Goal: Navigation & Orientation: Find specific page/section

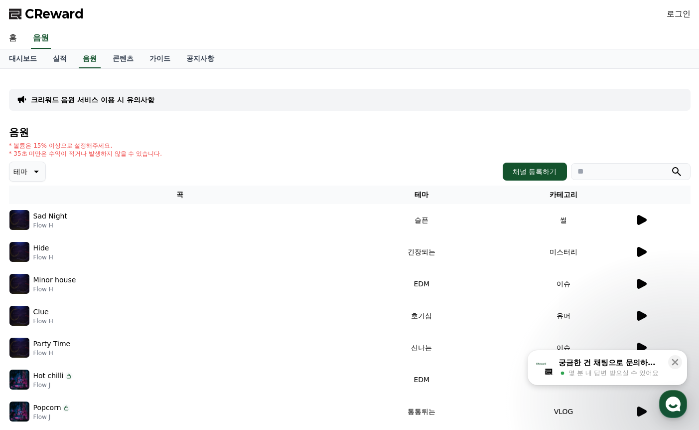
click at [644, 222] on icon at bounding box center [642, 220] width 9 height 10
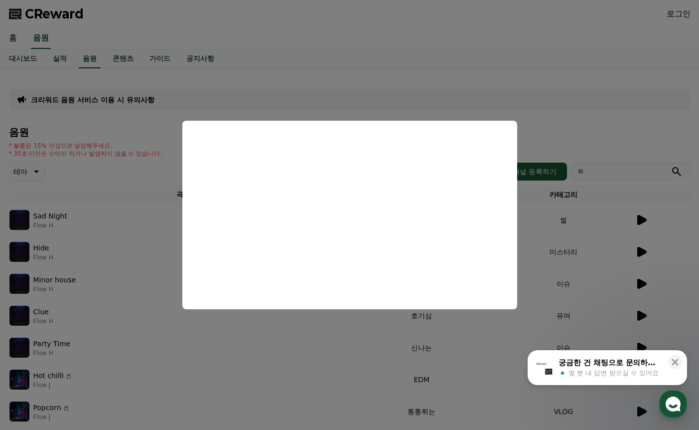
click at [383, 28] on button "close modal" at bounding box center [349, 215] width 699 height 430
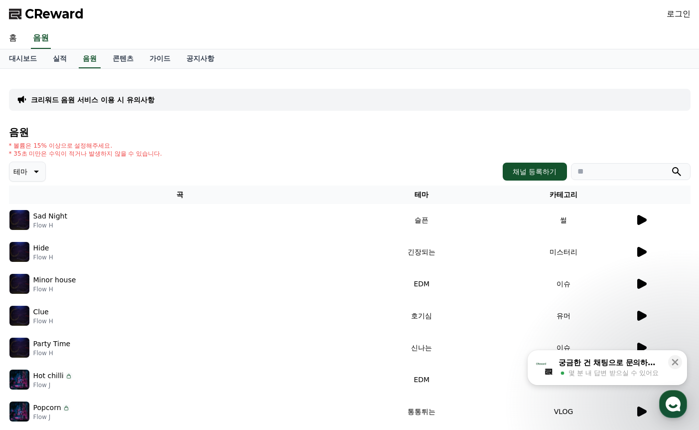
drag, startPoint x: 92, startPoint y: 151, endPoint x: 173, endPoint y: 153, distance: 81.8
click at [157, 153] on p "* 35초 미만은 수익이 적거나 발생하지 않을 수 있습니다." at bounding box center [86, 154] width 154 height 8
click at [173, 153] on div "* 볼륨은 15% 이상으로 설정해주세요. * 35초 미만은 수익이 적거나 발생하지 않을 수 있습니다." at bounding box center [350, 150] width 682 height 16
click at [639, 251] on icon at bounding box center [642, 252] width 9 height 10
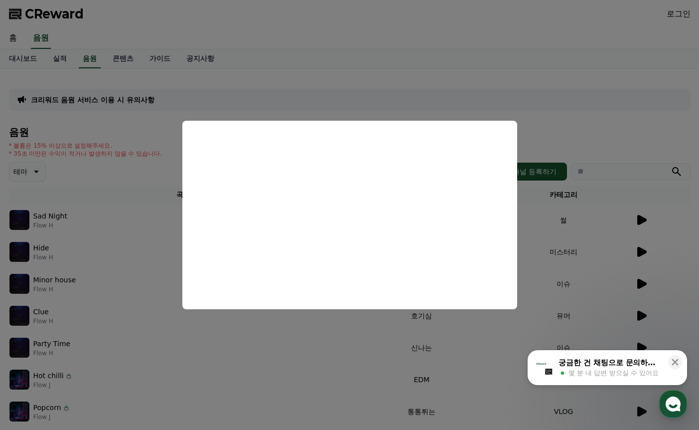
click at [541, 56] on button "close modal" at bounding box center [349, 215] width 699 height 430
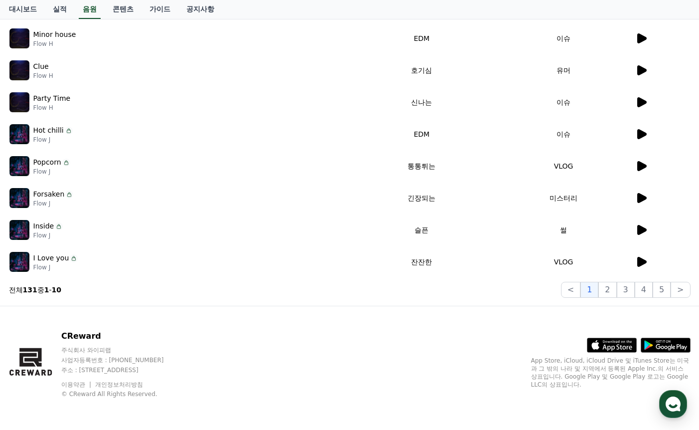
scroll to position [195, 0]
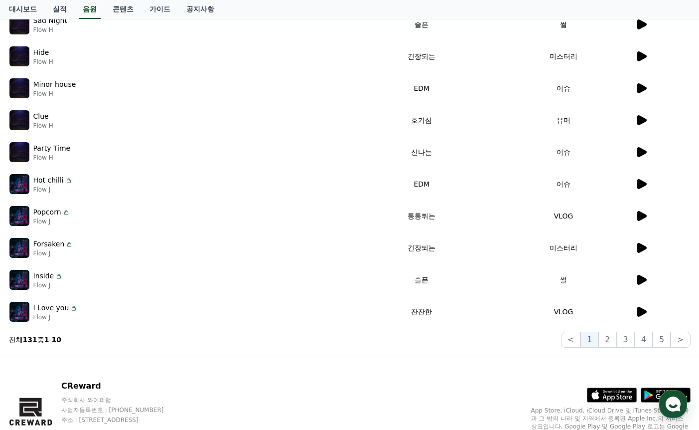
click at [637, 248] on icon at bounding box center [642, 248] width 12 height 12
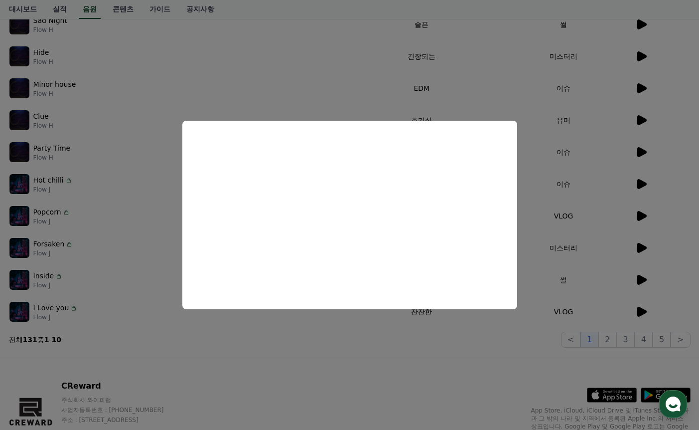
drag, startPoint x: 381, startPoint y: 347, endPoint x: 411, endPoint y: 339, distance: 31.1
click at [382, 347] on button "close modal" at bounding box center [349, 215] width 699 height 430
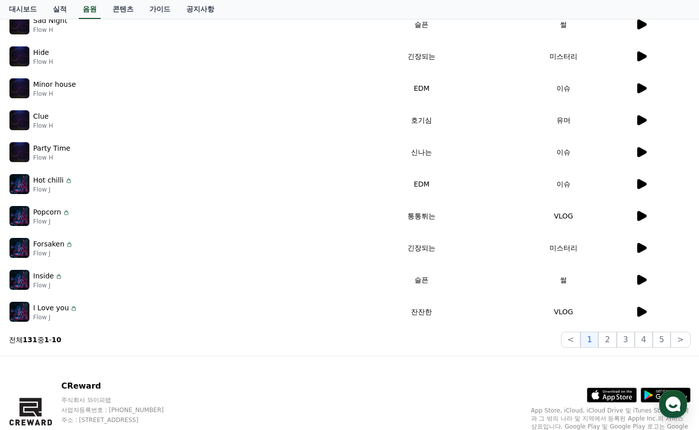
click at [637, 282] on icon at bounding box center [642, 280] width 12 height 12
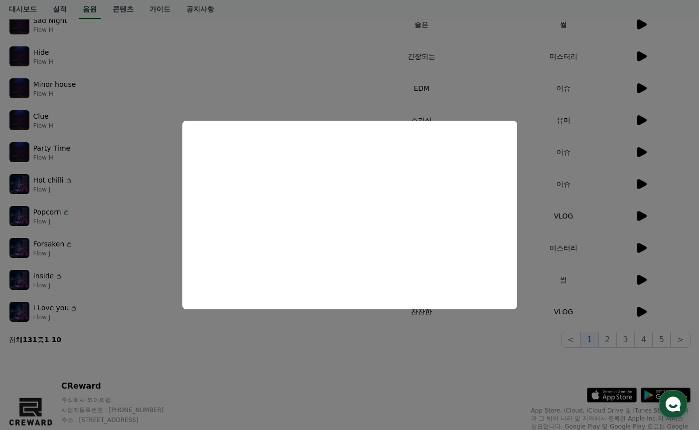
click at [354, 366] on button "close modal" at bounding box center [349, 215] width 699 height 430
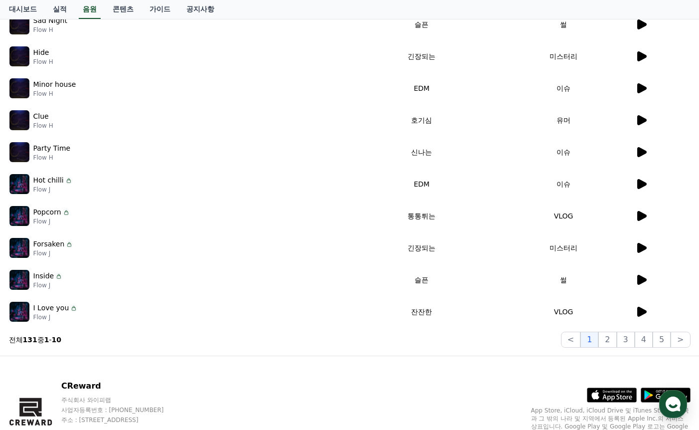
scroll to position [0, 0]
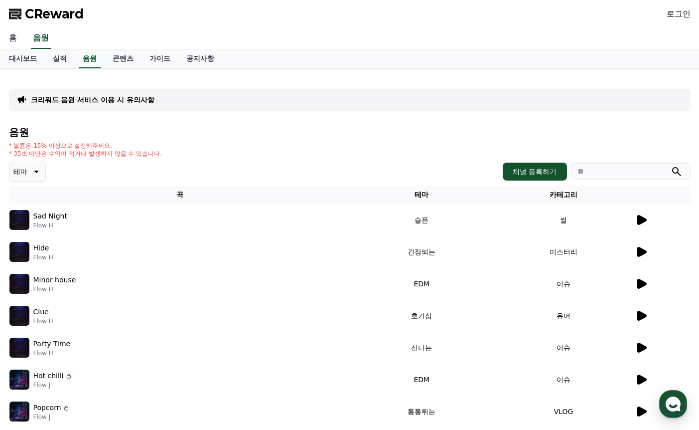
click at [21, 34] on link "홈" at bounding box center [13, 38] width 24 height 21
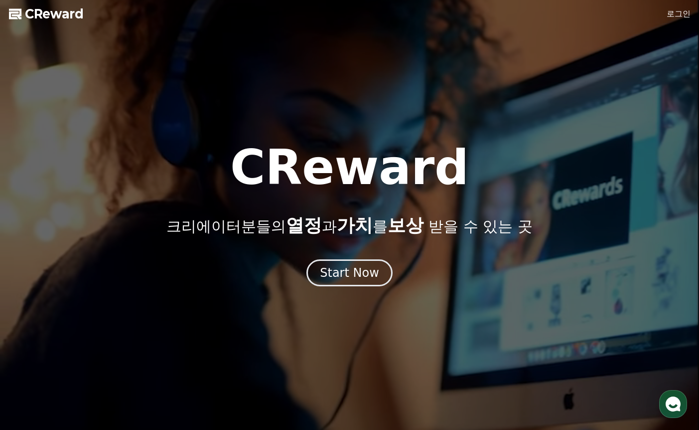
click at [684, 13] on link "로그인" at bounding box center [679, 14] width 24 height 12
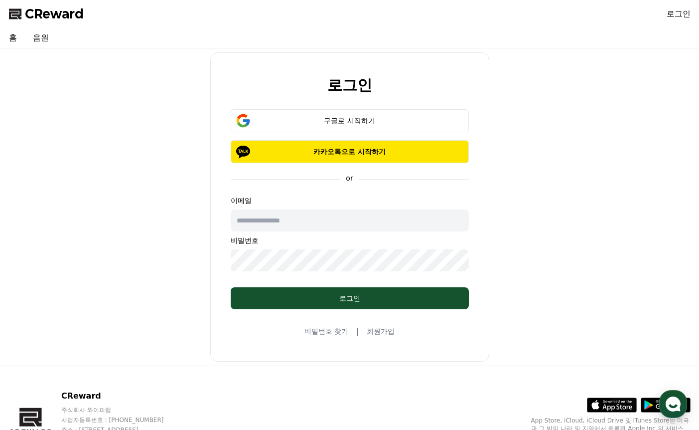
click at [33, 11] on span "CReward" at bounding box center [54, 14] width 59 height 16
